Goal: Task Accomplishment & Management: Complete application form

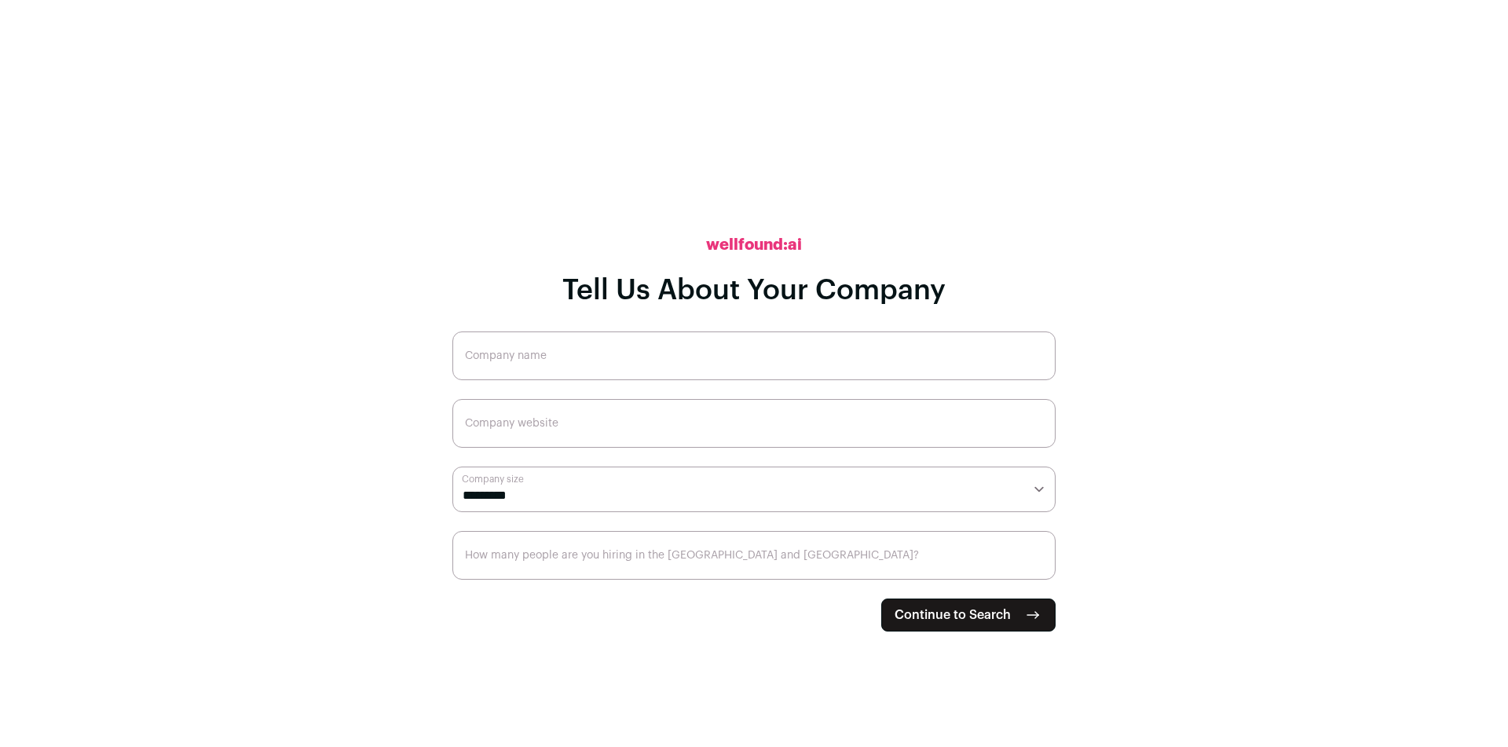
click at [765, 375] on input "Company name" at bounding box center [753, 355] width 603 height 49
type input "Dot. Studio"
click at [730, 424] on input "Company website" at bounding box center [753, 423] width 603 height 49
click at [850, 523] on form "**********" at bounding box center [753, 481] width 603 height 300
click at [844, 503] on select "**********" at bounding box center [753, 489] width 603 height 46
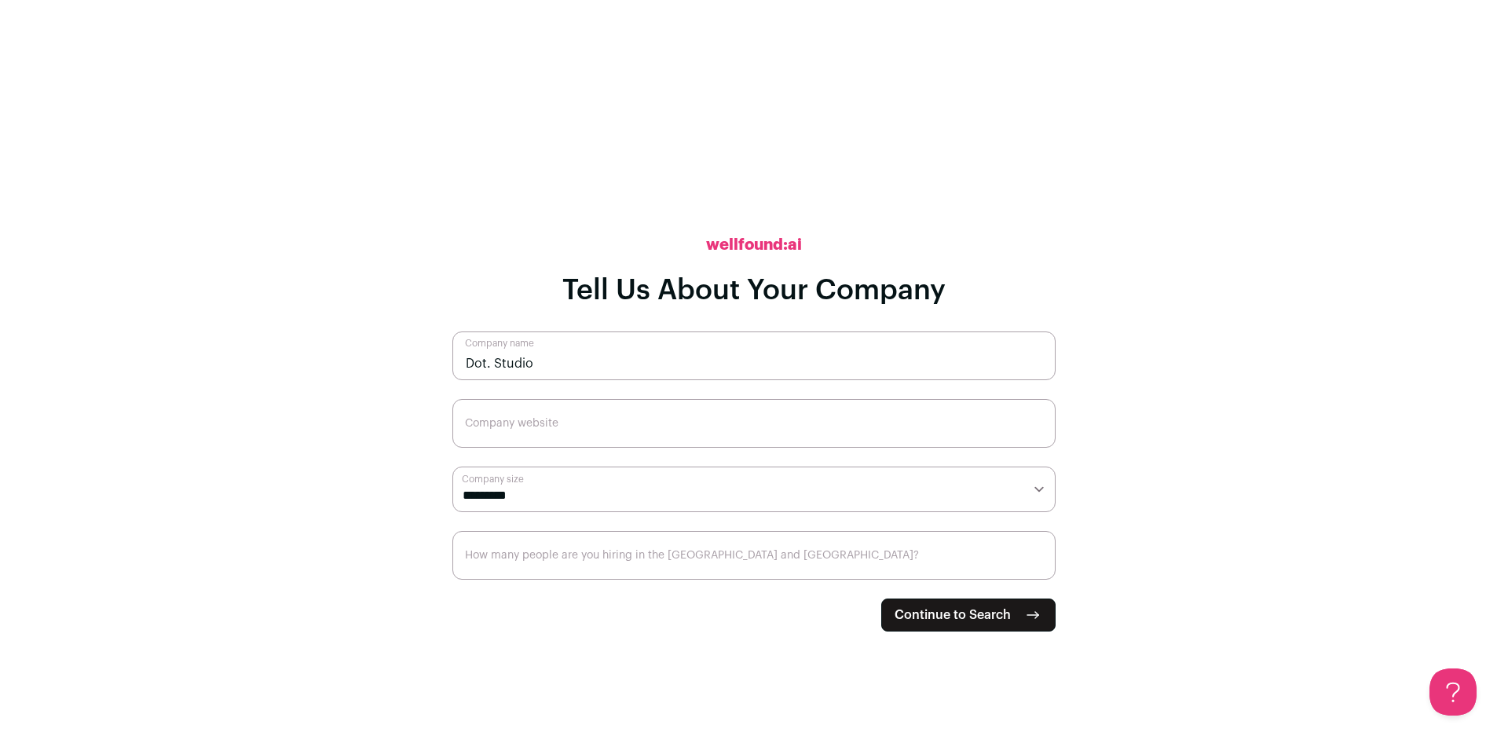
select select "*"
click at [452, 466] on select "**********" at bounding box center [753, 489] width 603 height 46
click at [601, 562] on input "How many people are you hiring in the [GEOGRAPHIC_DATA] and [GEOGRAPHIC_DATA]?" at bounding box center [753, 555] width 603 height 49
click at [999, 598] on button "Continue to Search" at bounding box center [968, 614] width 174 height 33
click at [998, 613] on span "Continue to Search" at bounding box center [952, 614] width 116 height 19
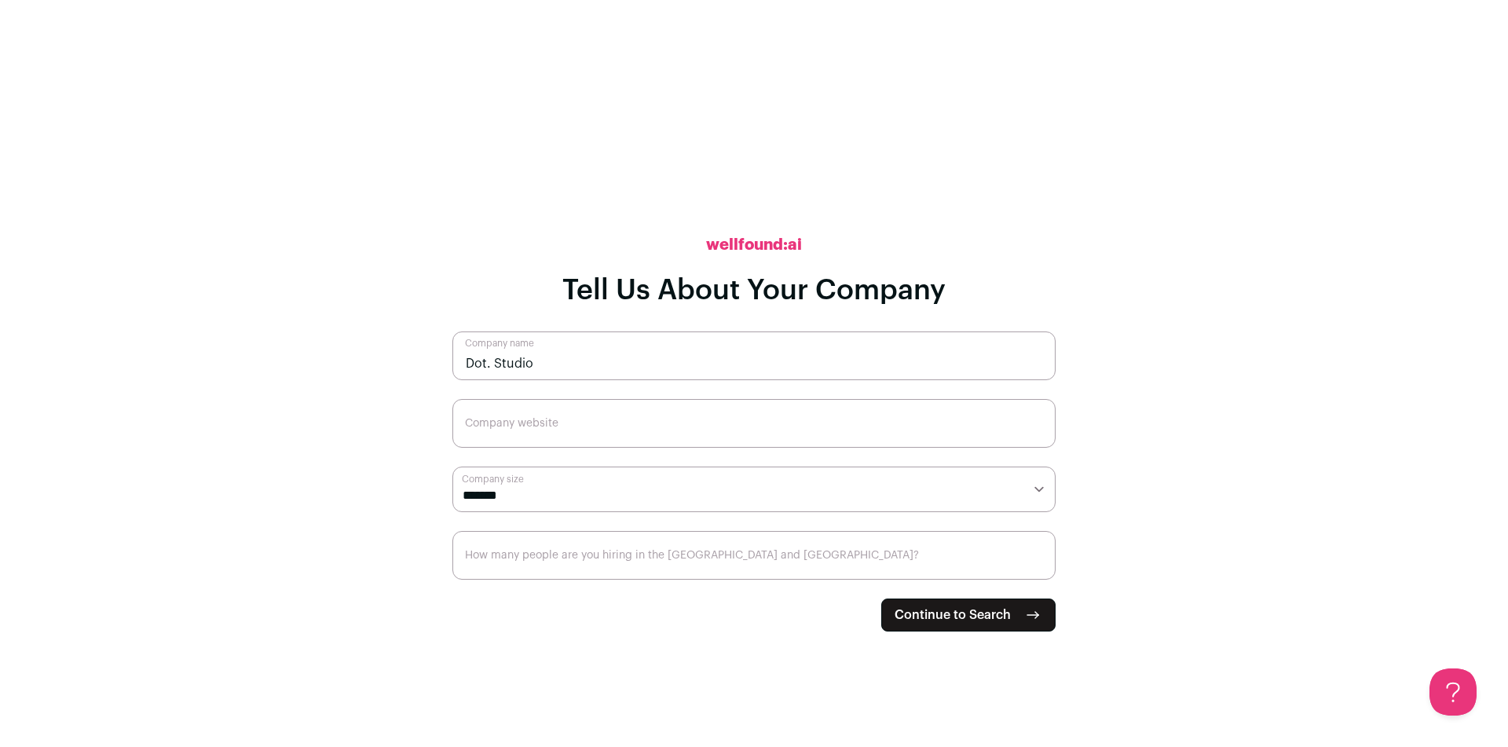
click at [779, 433] on input "Company website" at bounding box center [753, 423] width 603 height 49
click at [733, 430] on input "Company website" at bounding box center [753, 423] width 603 height 49
paste input "[URL][DOMAIN_NAME]"
type input "[URL][DOMAIN_NAME]"
click at [664, 558] on input "How many people are you hiring in the [GEOGRAPHIC_DATA] and [GEOGRAPHIC_DATA]?" at bounding box center [753, 555] width 603 height 49
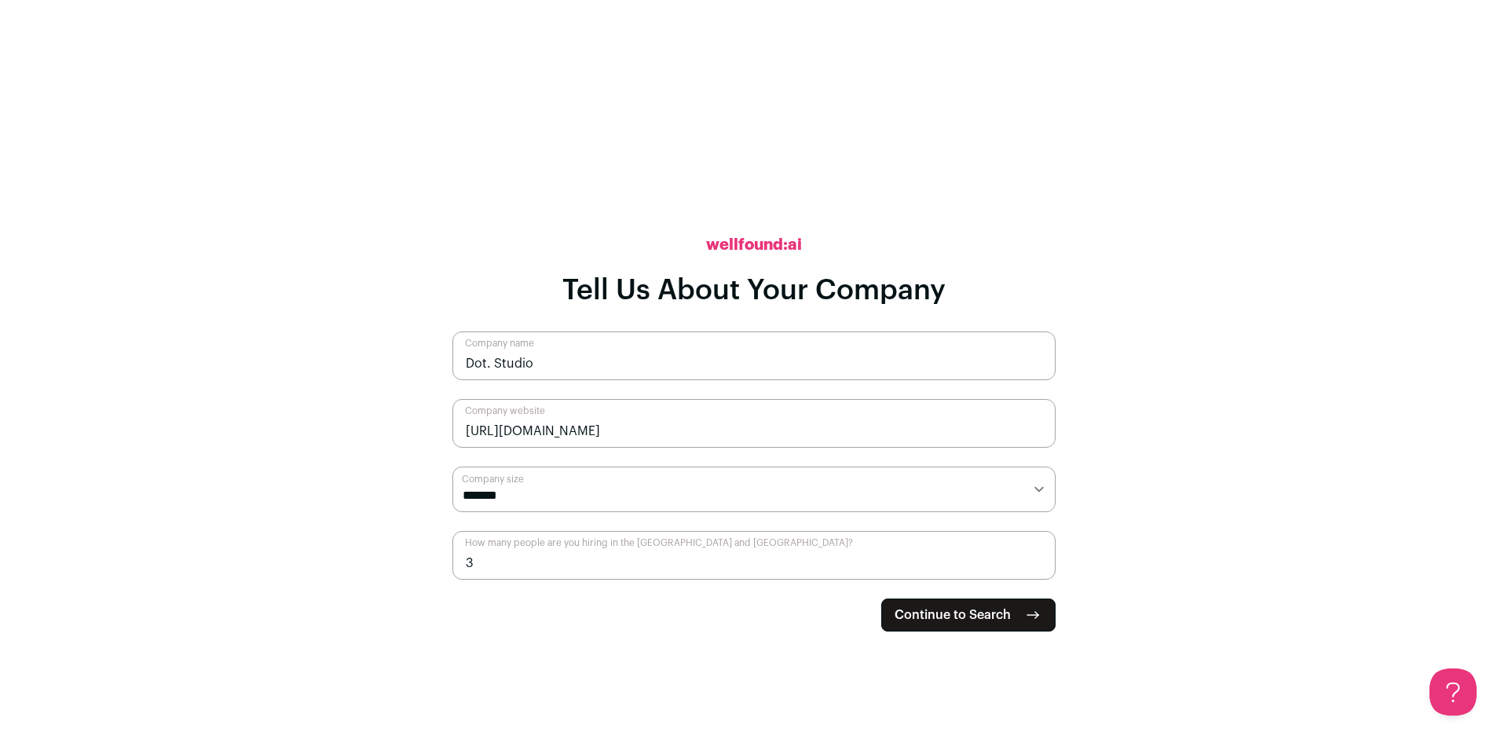
type input "3"
click at [943, 613] on span "Continue to Search" at bounding box center [952, 614] width 116 height 19
click at [993, 616] on form "**********" at bounding box center [753, 481] width 603 height 300
click at [0, 746] on input "button" at bounding box center [0, 756] width 0 height 19
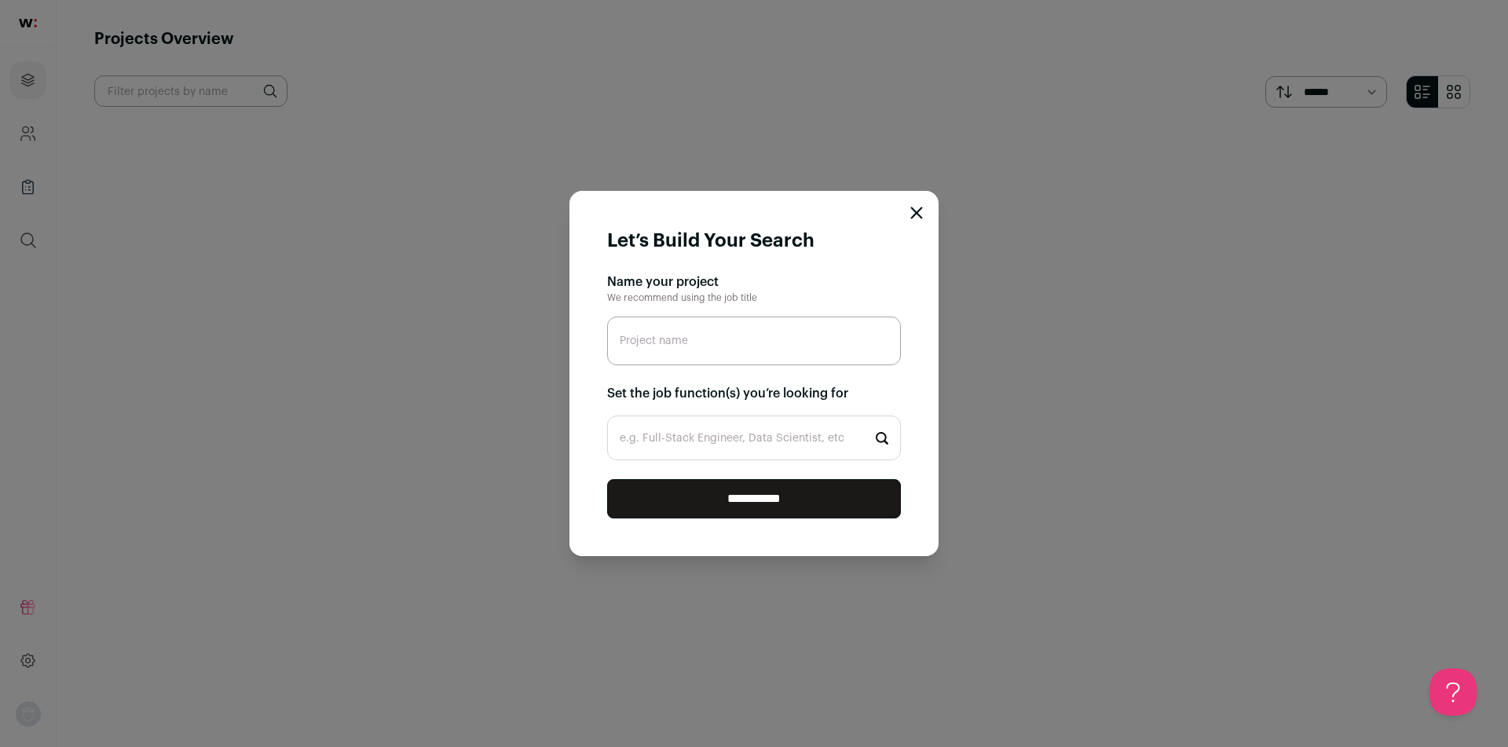
click at [843, 360] on input "Project name" at bounding box center [754, 340] width 294 height 49
type input "Saas"
click at [781, 434] on input "e.g. Full-Stack Engineer, Data Scientist, etc" at bounding box center [754, 437] width 294 height 45
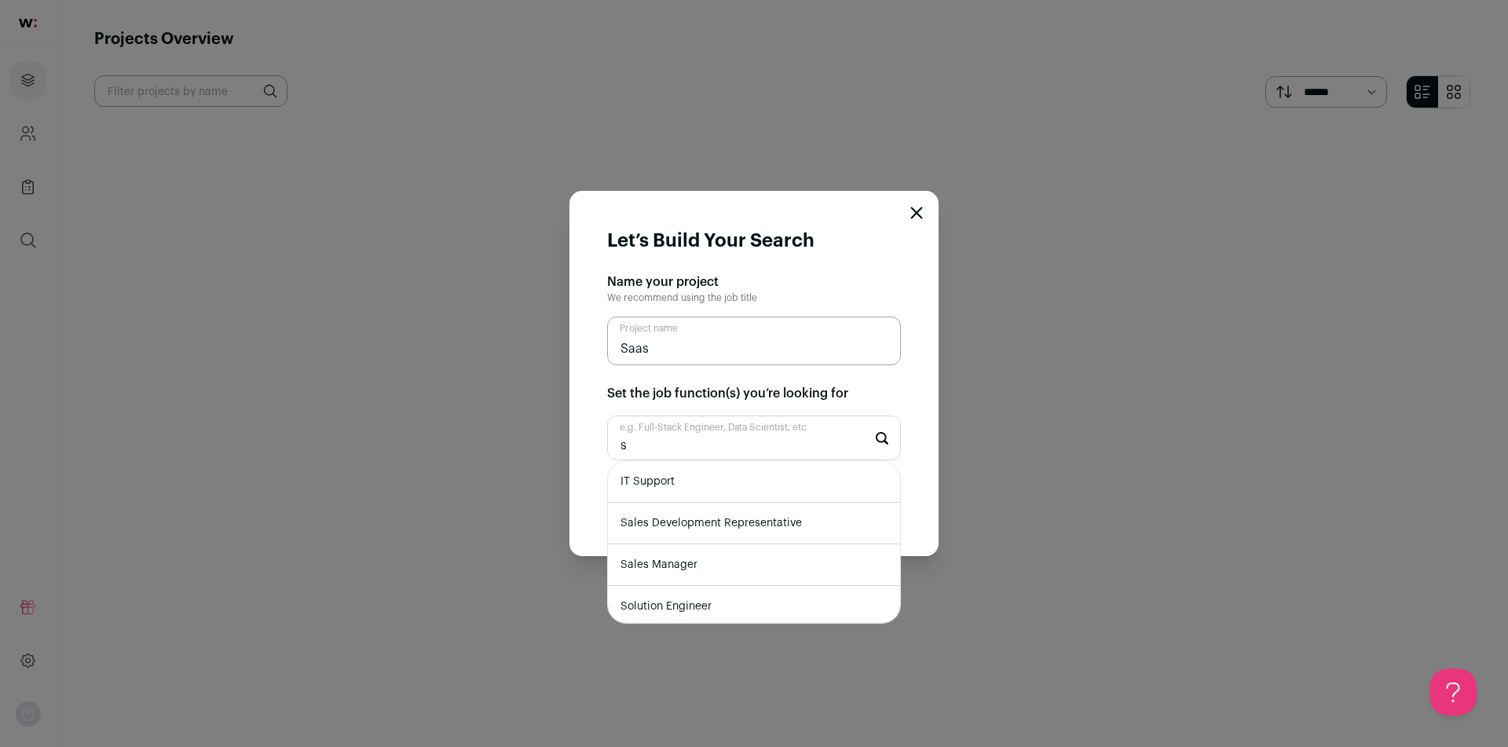
type input "s"
click at [767, 481] on li "IT Support" at bounding box center [754, 482] width 292 height 42
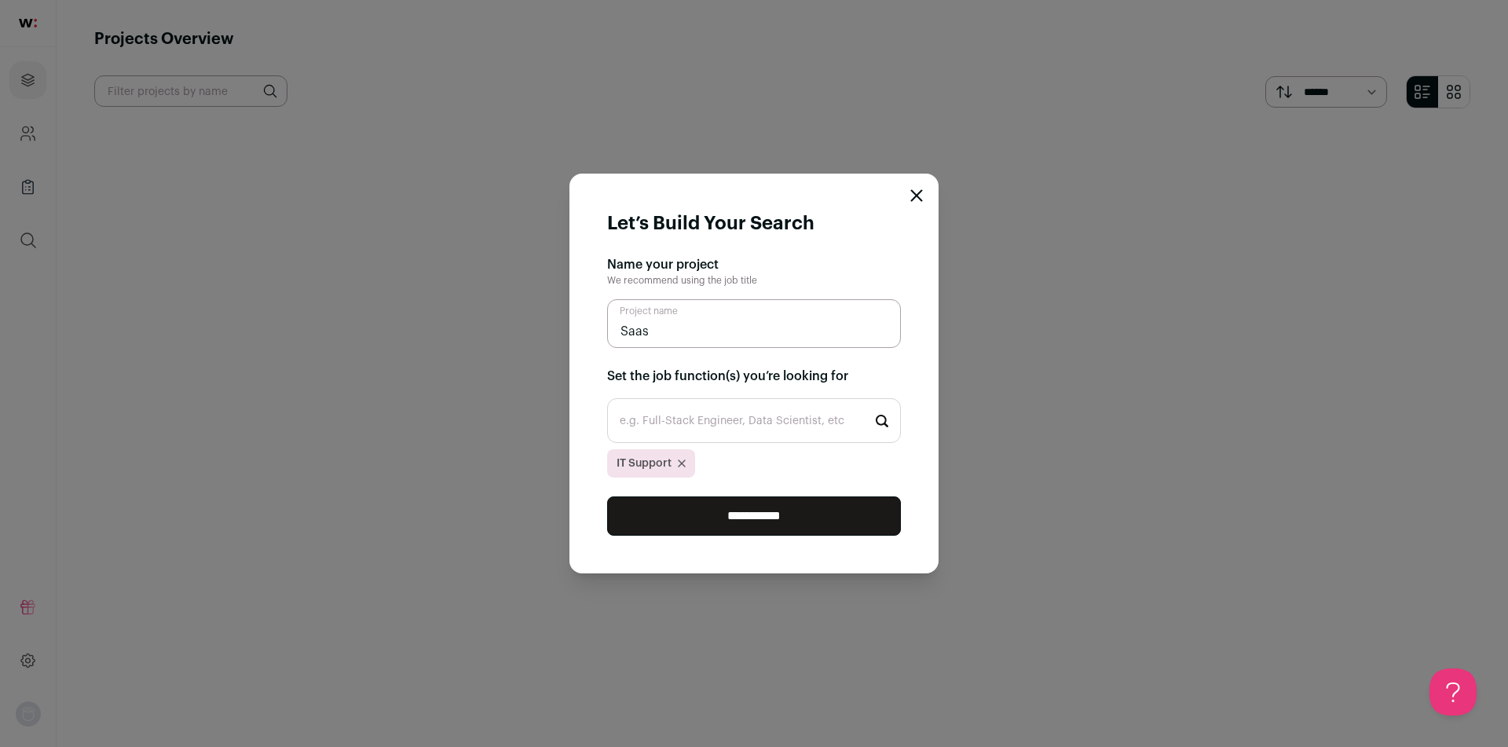
click at [763, 523] on input "**********" at bounding box center [754, 515] width 294 height 39
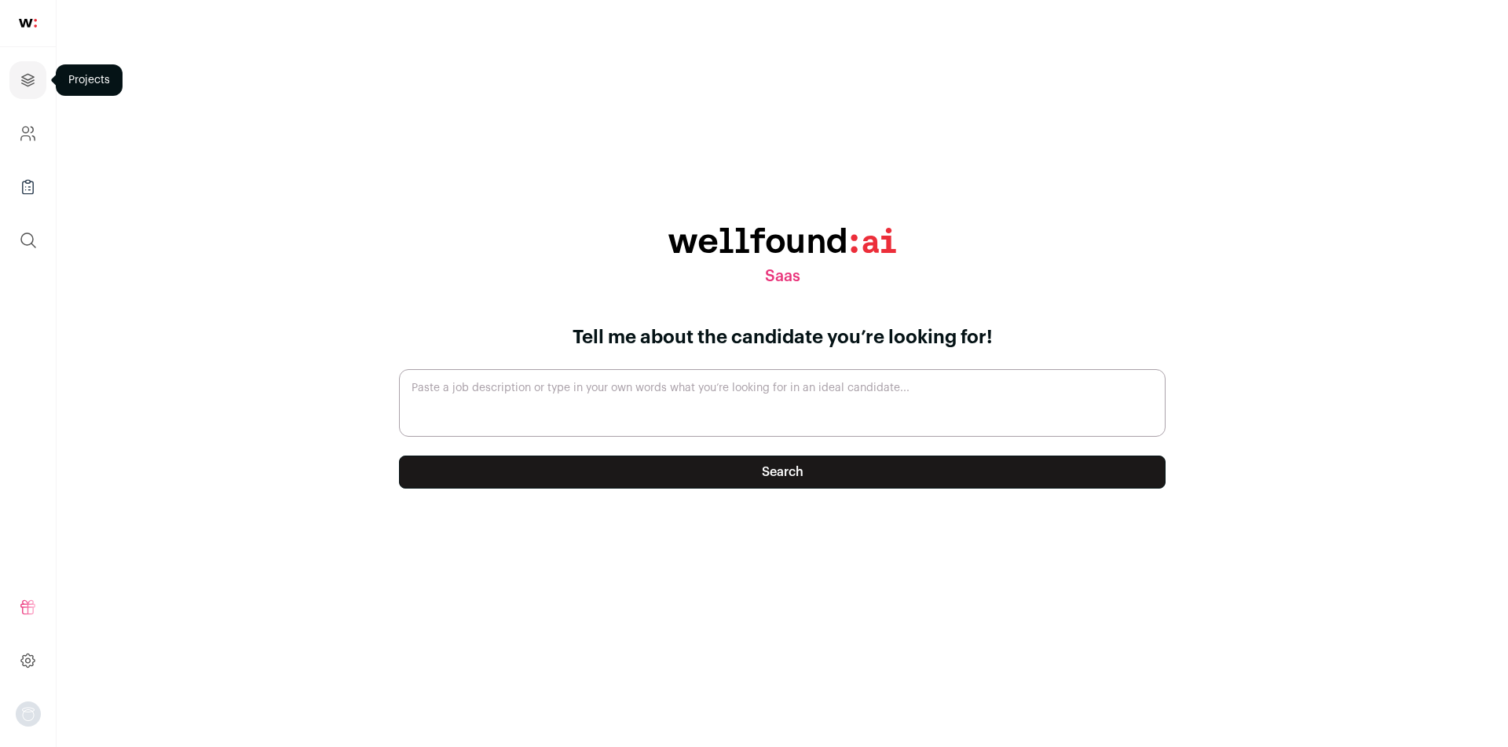
click at [31, 86] on icon "Projects" at bounding box center [28, 80] width 18 height 19
click at [43, 144] on link "Company and ATS Settings" at bounding box center [27, 134] width 37 height 38
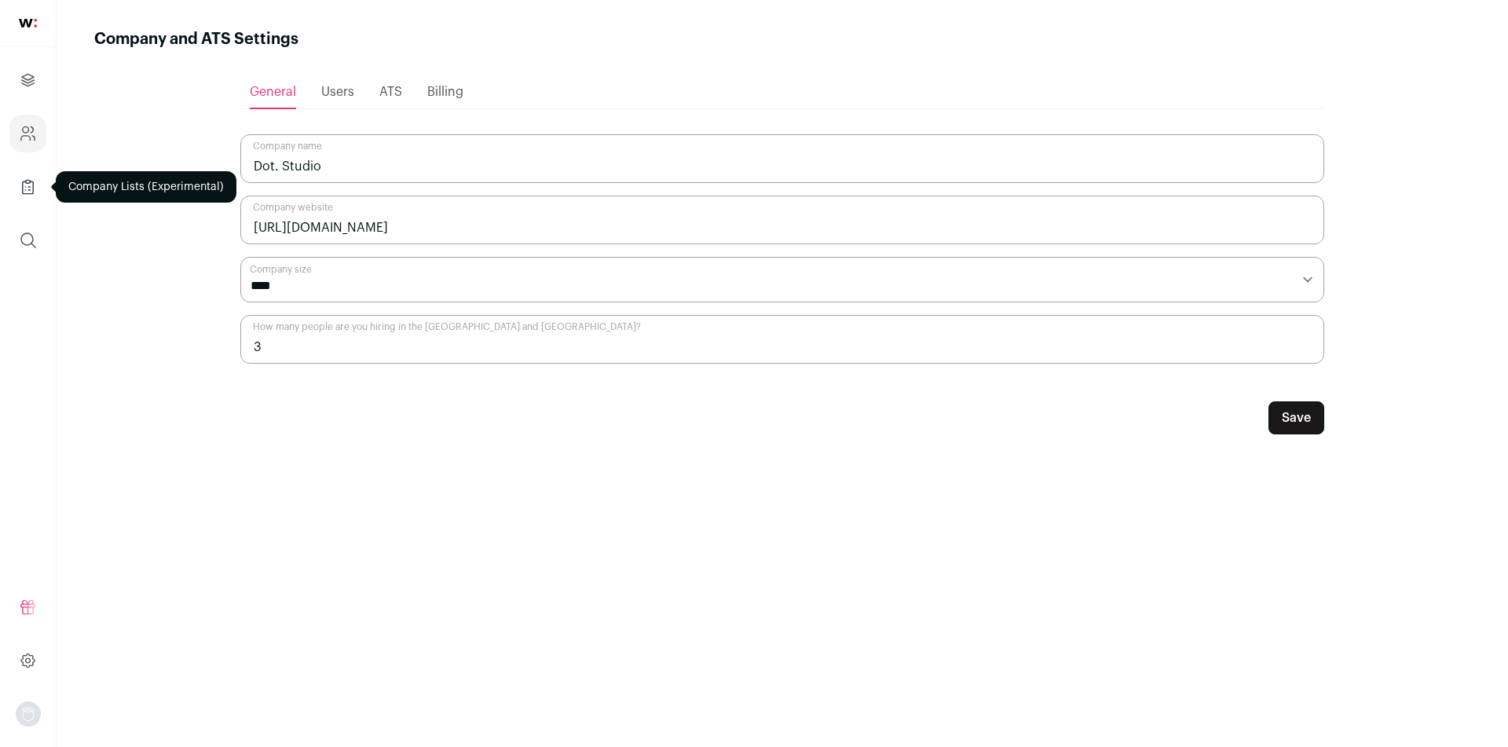
click at [43, 184] on link "Company Lists" at bounding box center [27, 187] width 37 height 38
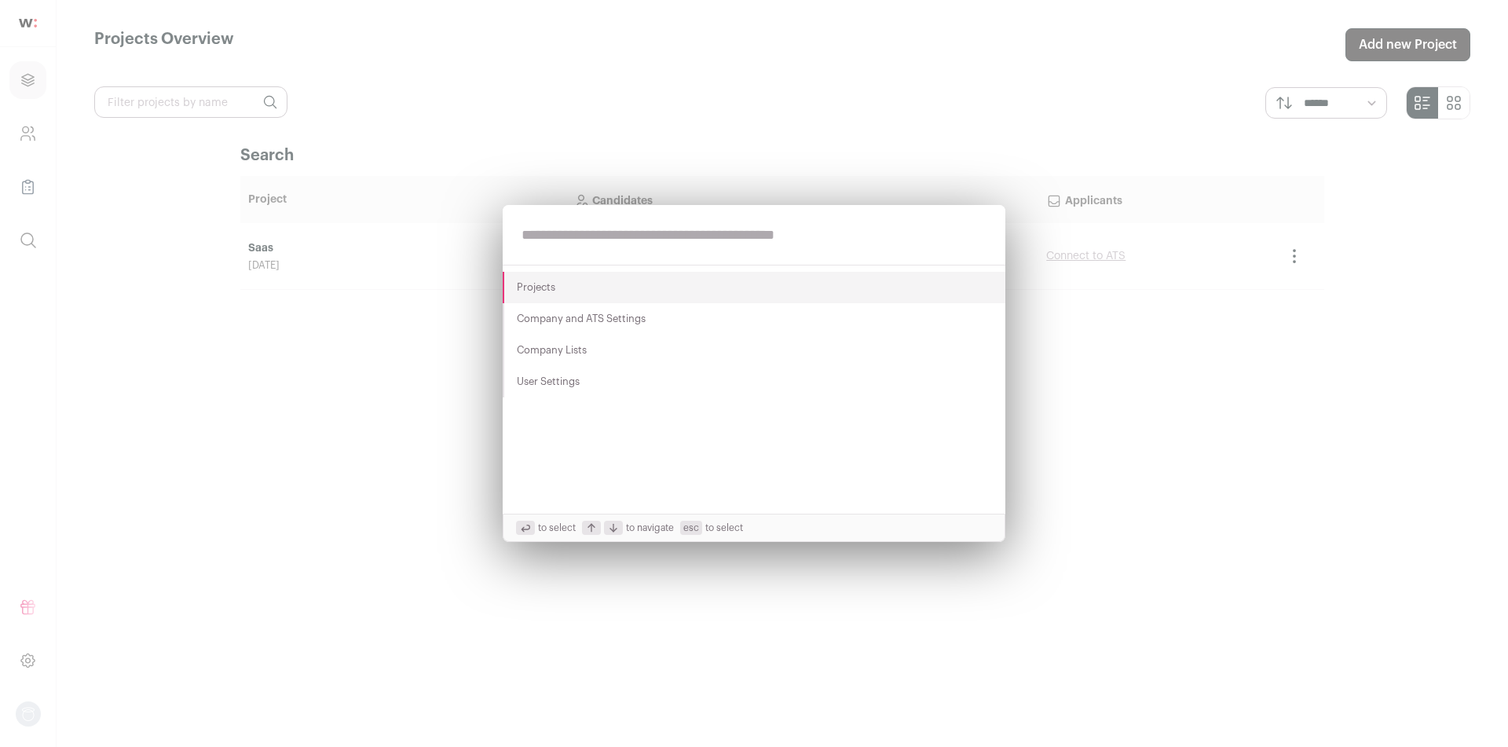
click at [326, 196] on div "Projects Company and ATS Settings Company Lists User Settings to select to navi…" at bounding box center [754, 373] width 1508 height 747
